Goal: Transaction & Acquisition: Book appointment/travel/reservation

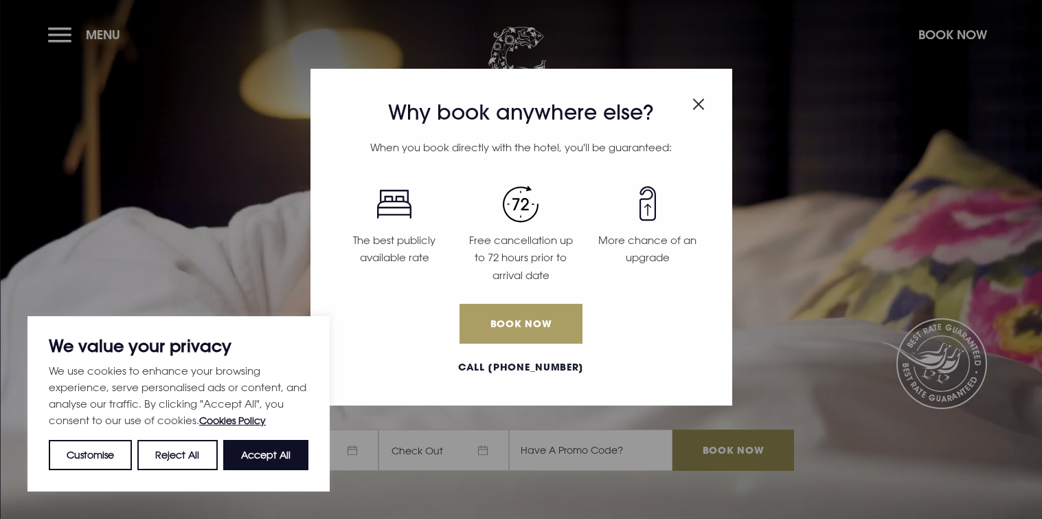
click at [526, 320] on link "Book Now" at bounding box center [521, 324] width 122 height 40
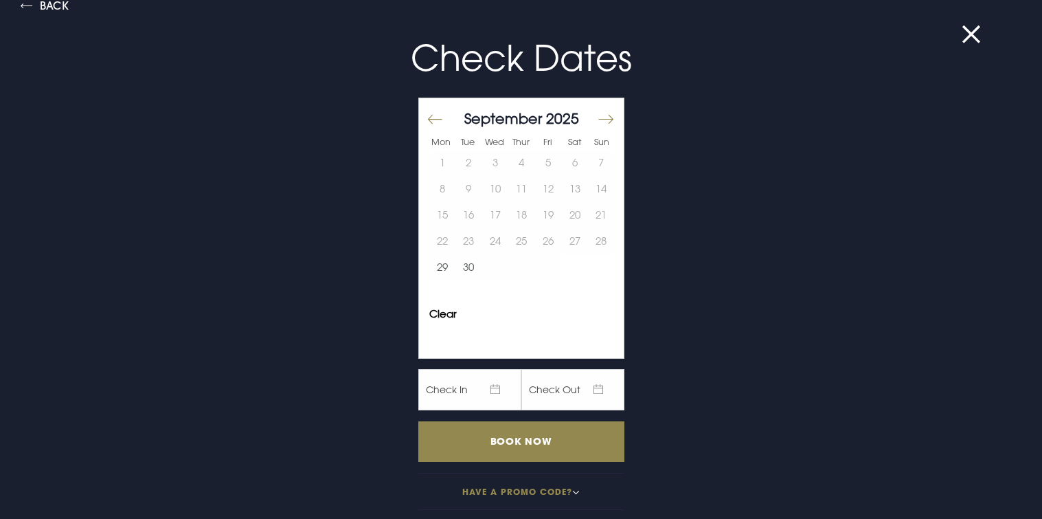
scroll to position [22, 0]
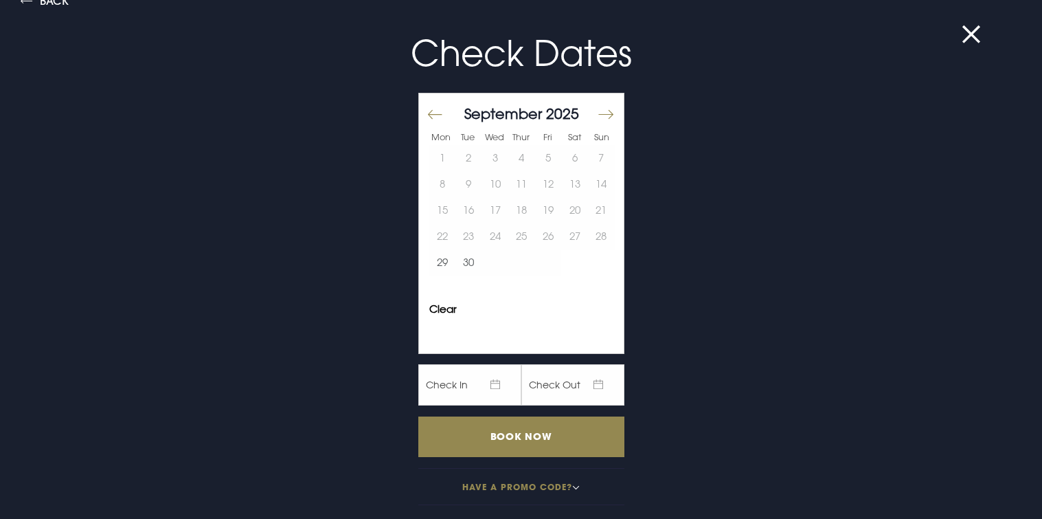
click at [597, 106] on button "Move forward to switch to the next month." at bounding box center [605, 114] width 16 height 29
click at [569, 184] on button "11" at bounding box center [574, 184] width 27 height 26
click at [541, 179] on button "10" at bounding box center [548, 184] width 27 height 26
click at [561, 184] on button "11" at bounding box center [574, 184] width 27 height 26
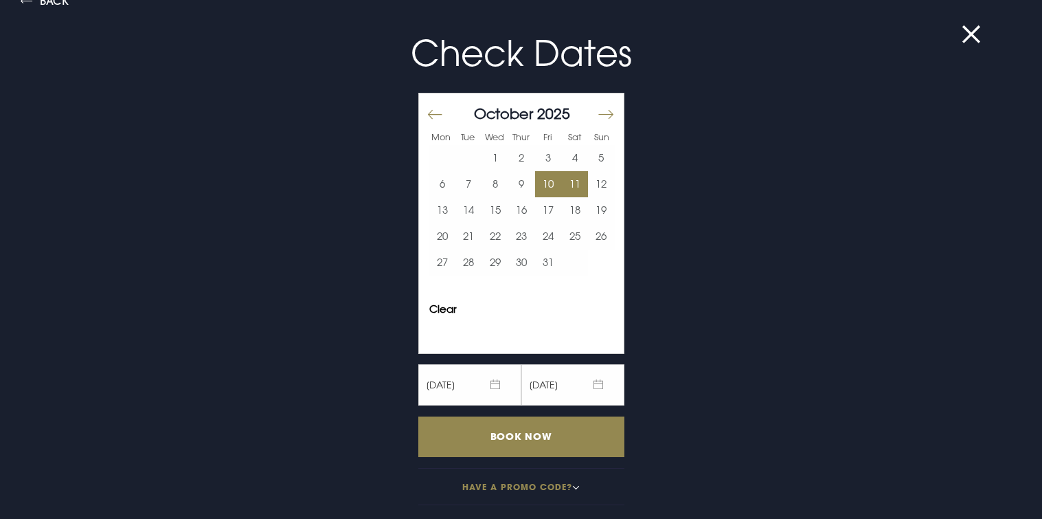
click at [561, 171] on button "11" at bounding box center [574, 184] width 27 height 26
click at [538, 186] on button "10" at bounding box center [548, 184] width 27 height 26
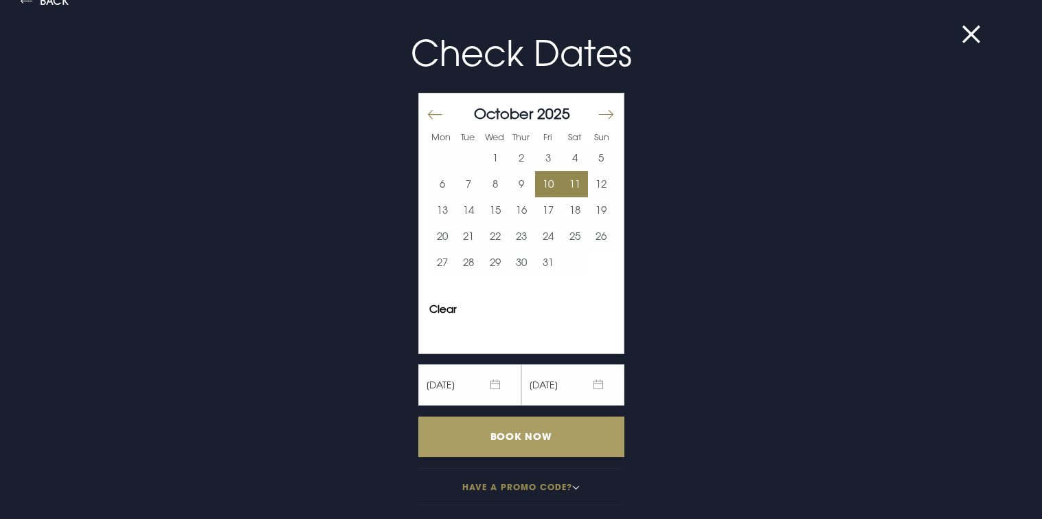
click at [554, 435] on input "Book Now" at bounding box center [521, 436] width 206 height 41
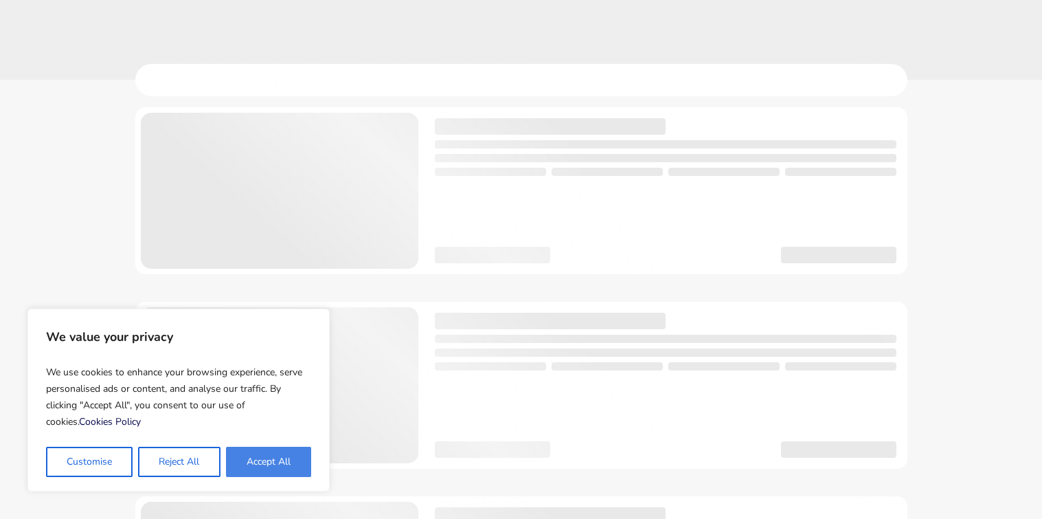
click at [276, 460] on button "Accept All" at bounding box center [268, 462] width 85 height 30
checkbox input "true"
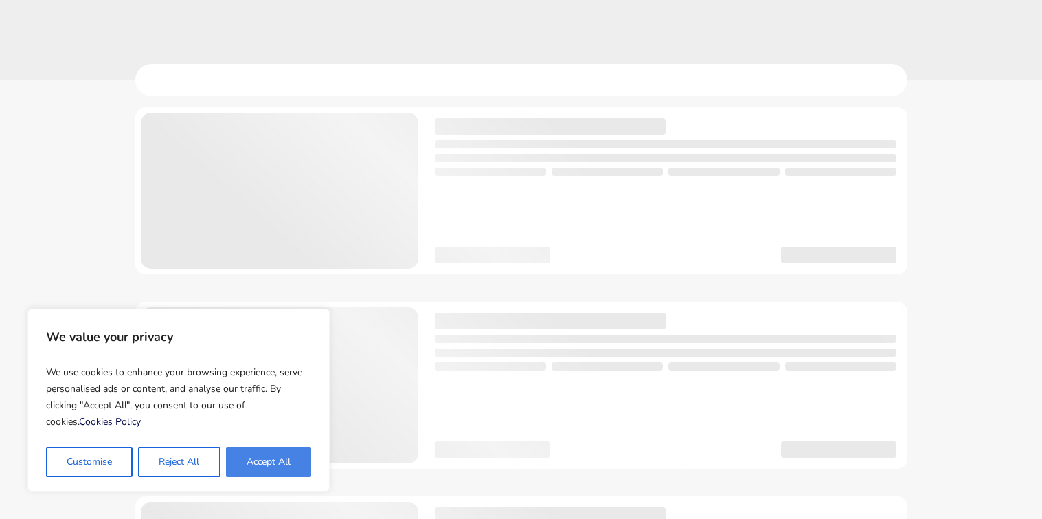
checkbox input "true"
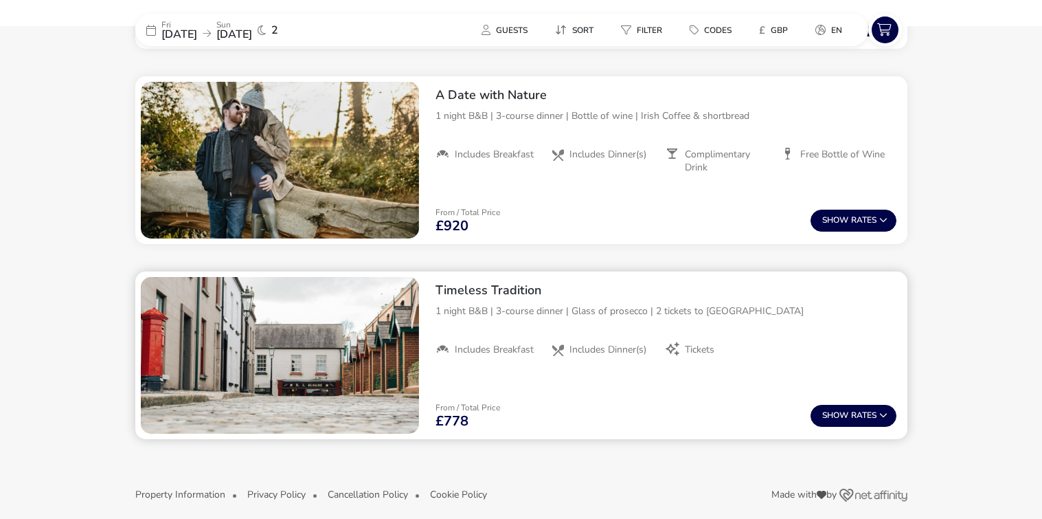
scroll to position [1124, 0]
